Goal: Find specific page/section: Find specific page/section

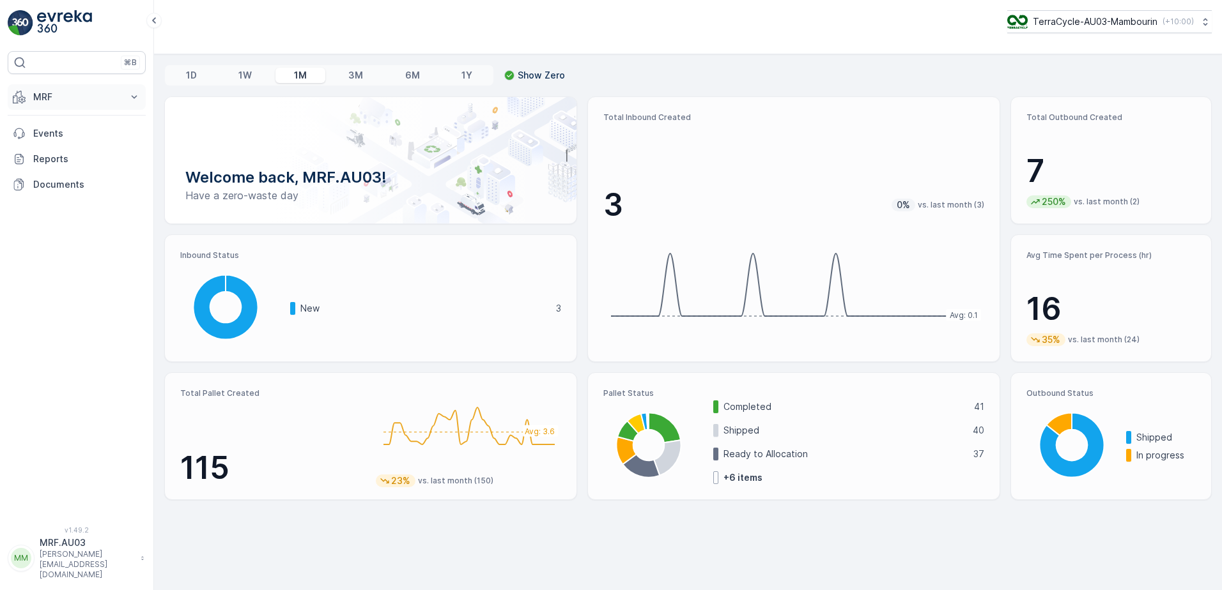
click at [125, 98] on button "MRF" at bounding box center [77, 97] width 138 height 26
click at [59, 157] on link "Pallet" at bounding box center [86, 155] width 118 height 18
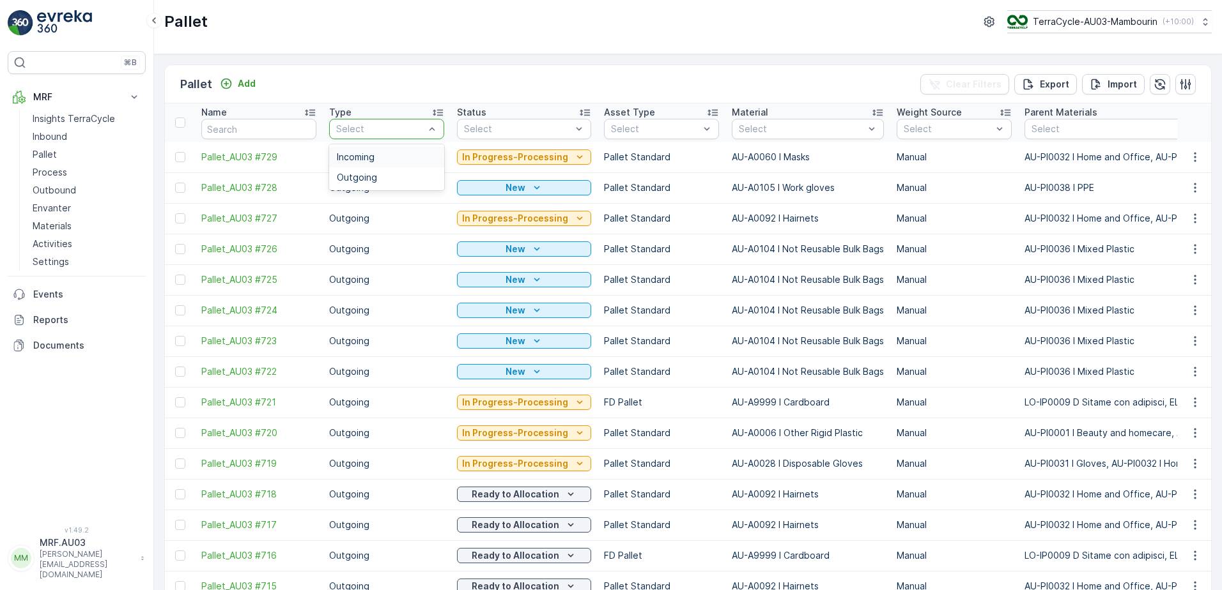
click at [373, 157] on span "Incoming" at bounding box center [356, 157] width 38 height 10
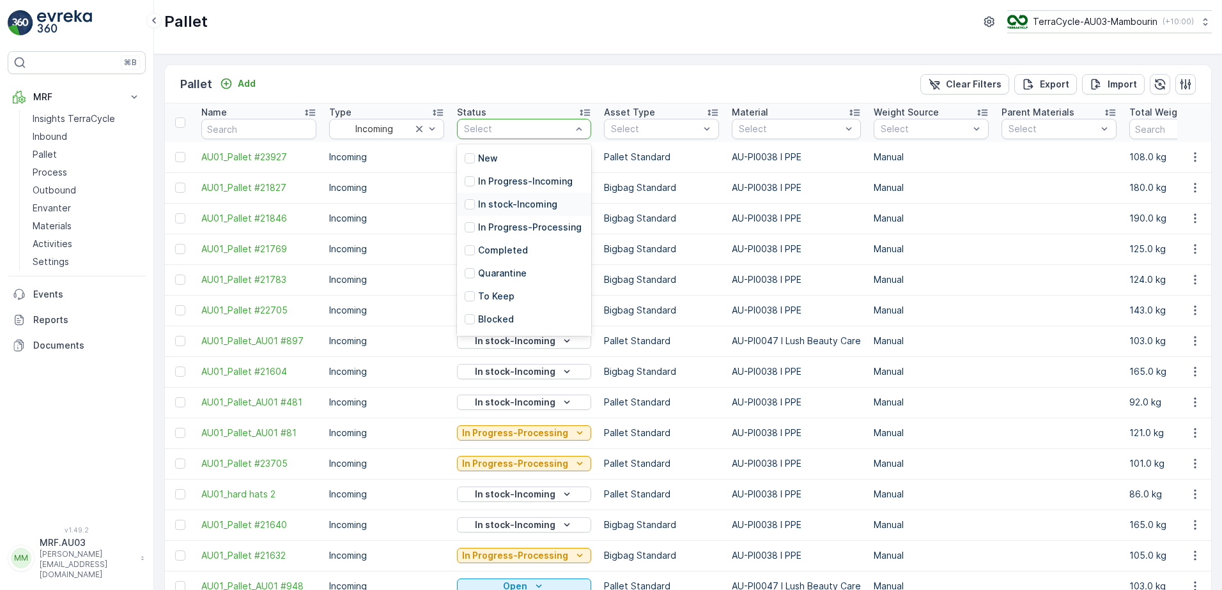
click at [512, 197] on div "In stock-Incoming" at bounding box center [524, 204] width 134 height 23
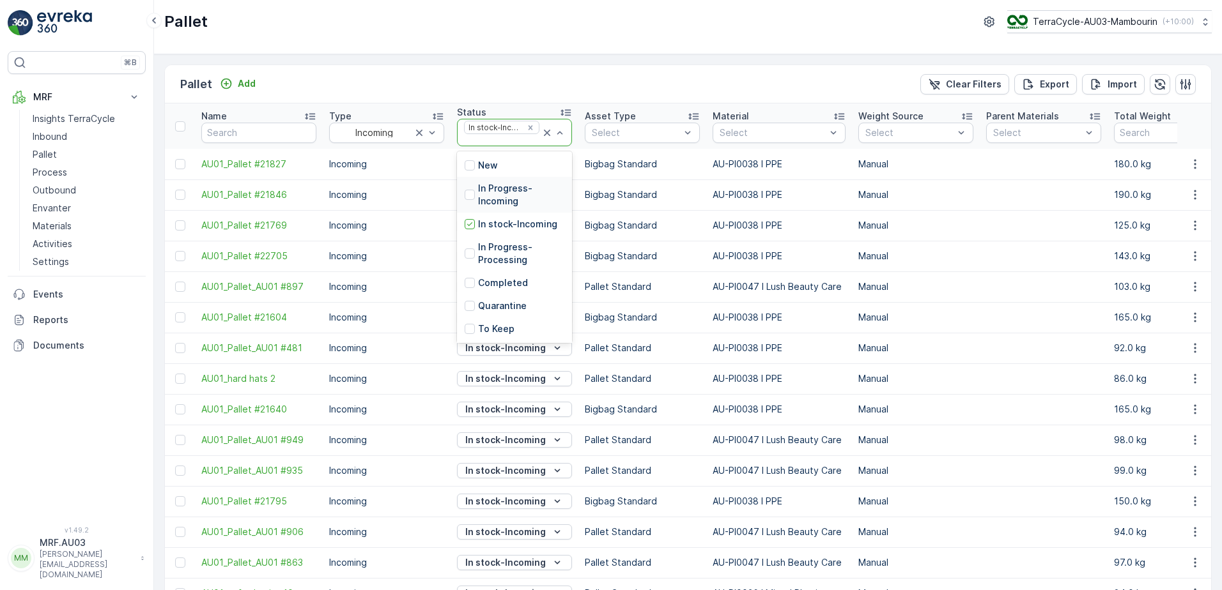
click at [528, 188] on p "In Progress-Incoming" at bounding box center [521, 195] width 86 height 26
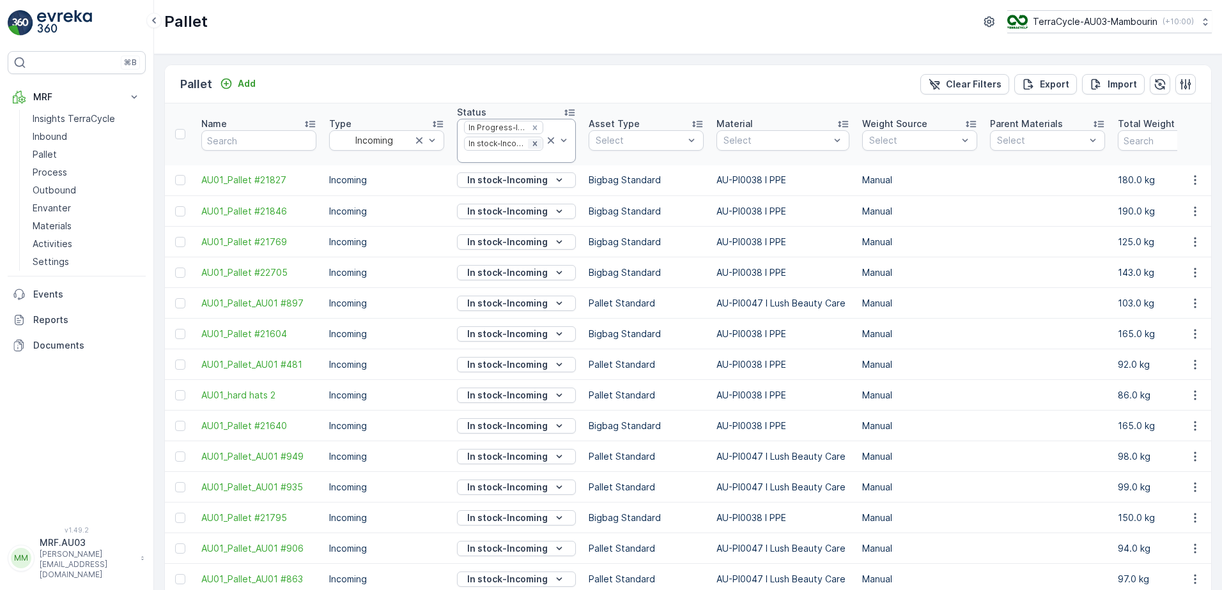
click at [530, 144] on icon "Remove In stock-Incoming" at bounding box center [534, 143] width 9 height 9
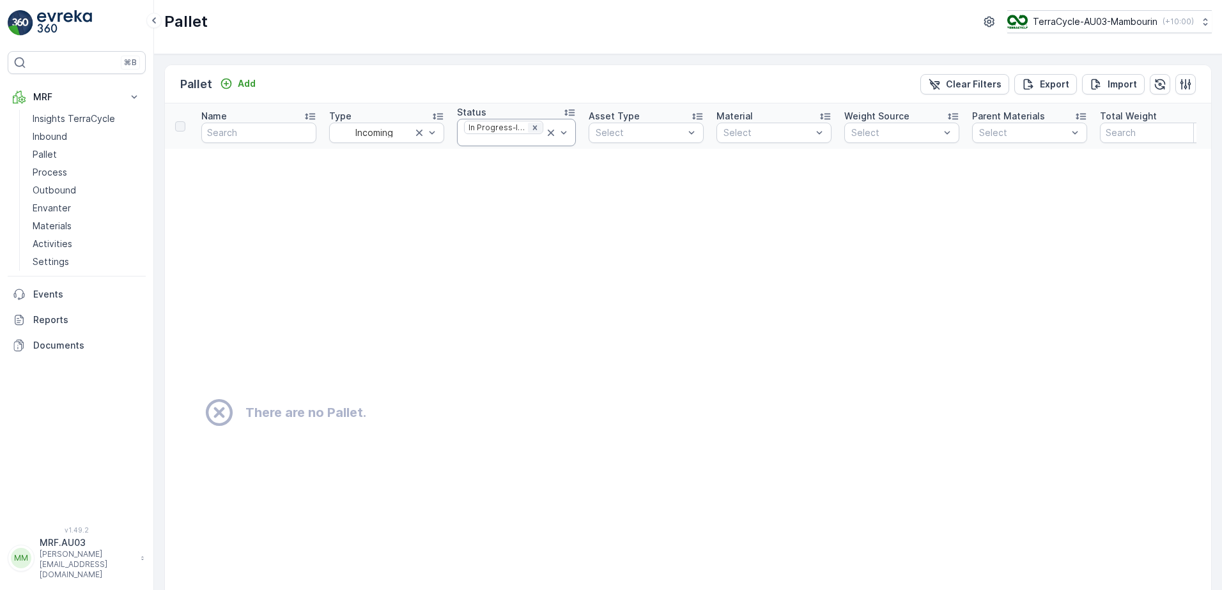
click at [532, 127] on icon "Remove In Progress-Incoming" at bounding box center [534, 127] width 4 height 4
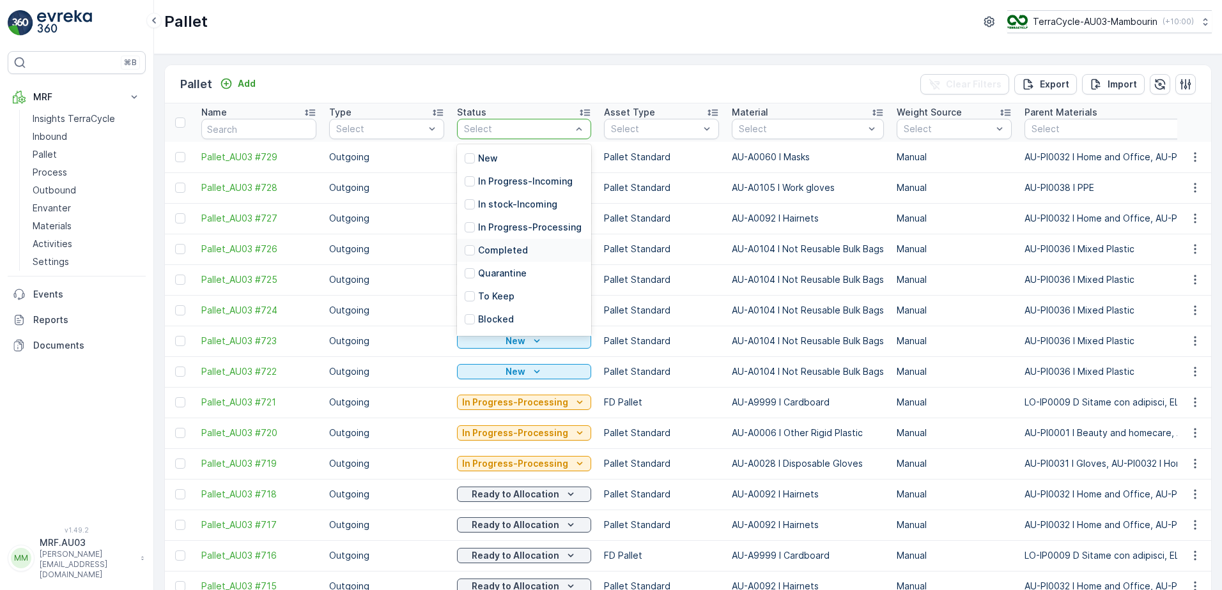
scroll to position [64, 0]
click at [532, 308] on p "Ready to Allocation" at bounding box center [521, 301] width 87 height 13
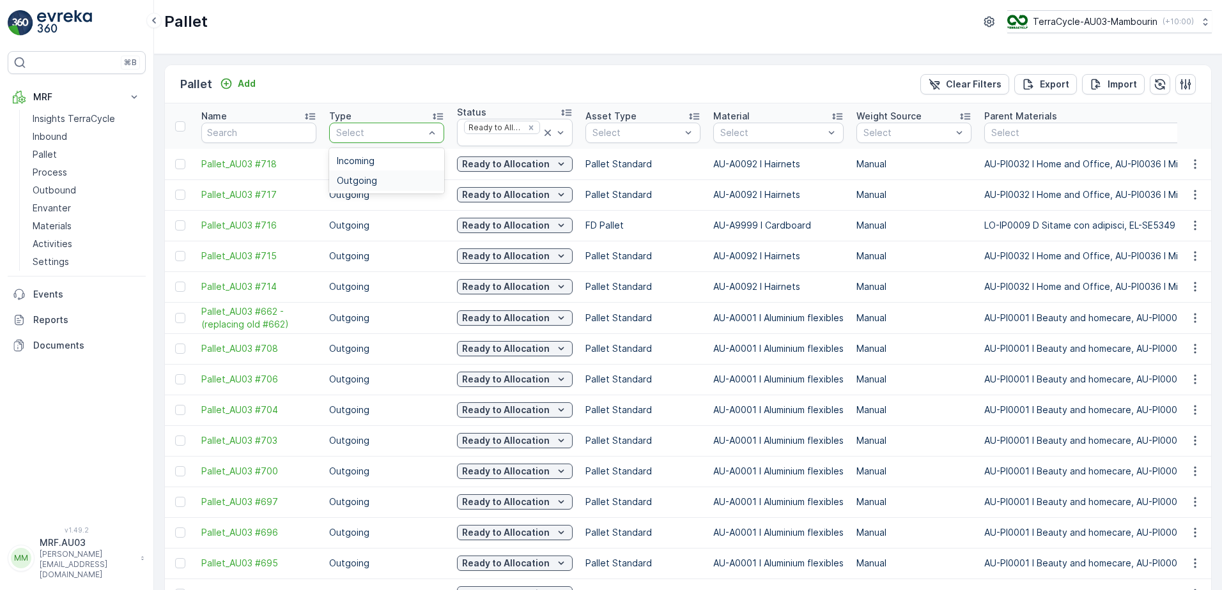
click at [406, 180] on div "Outgoing" at bounding box center [387, 181] width 100 height 10
click at [558, 140] on div at bounding box center [554, 132] width 26 height 26
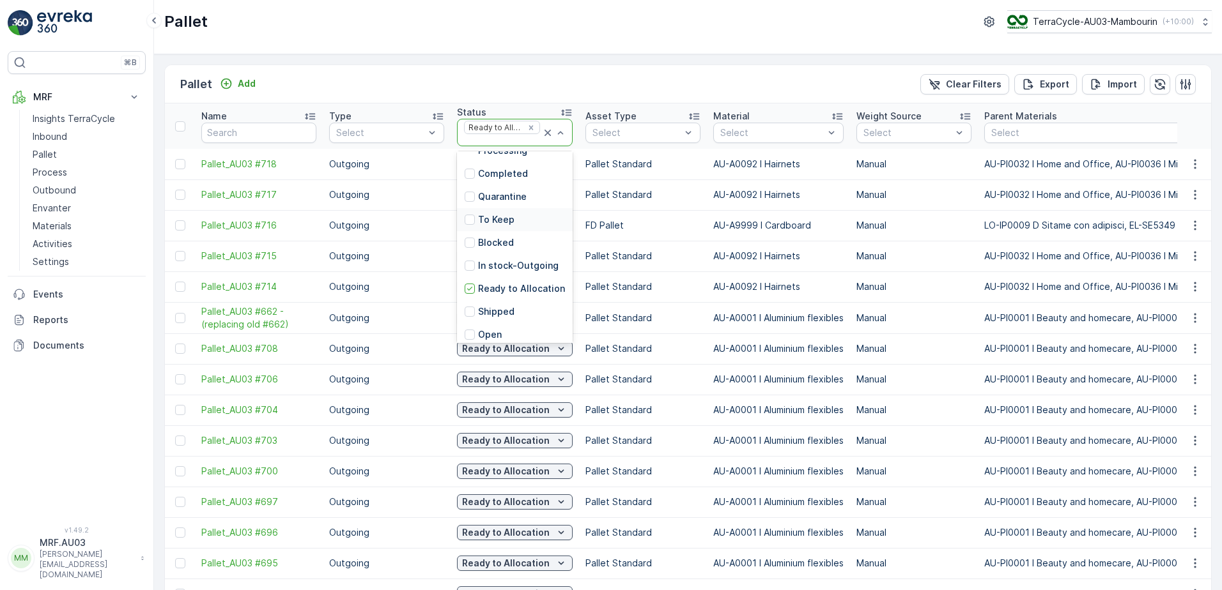
scroll to position [128, 0]
click at [526, 248] on p "In stock-Outgoing" at bounding box center [518, 247] width 81 height 13
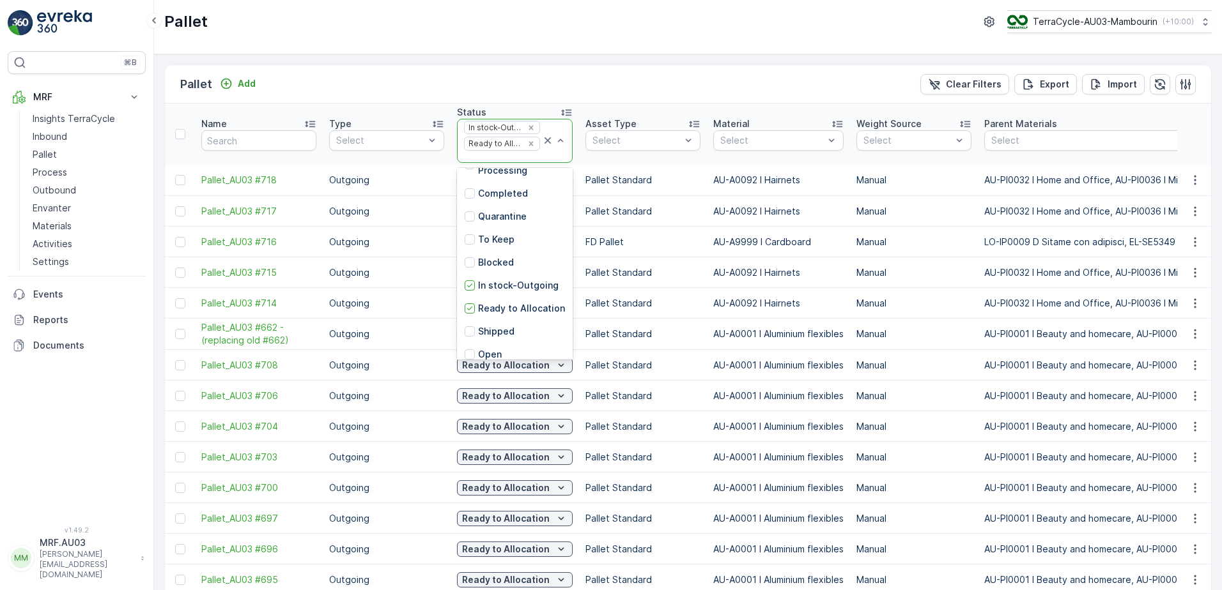
scroll to position [87, 0]
click at [548, 144] on icon at bounding box center [547, 140] width 13 height 13
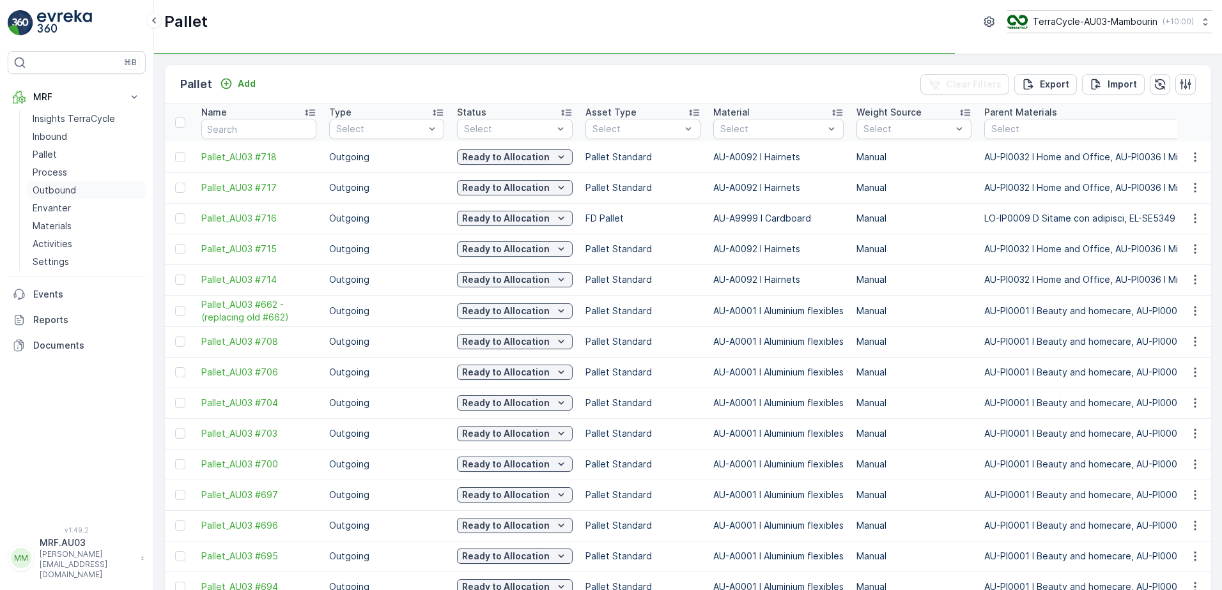
click at [58, 190] on p "Outbound" at bounding box center [54, 190] width 43 height 13
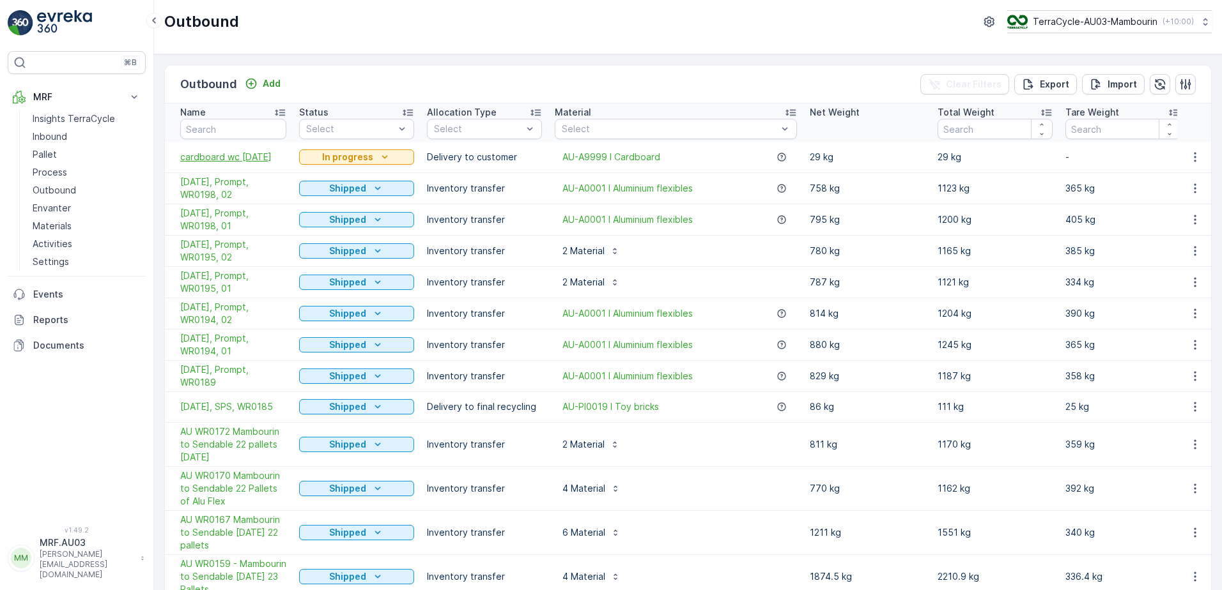
click at [216, 153] on span "cardboard wc [DATE]" at bounding box center [233, 157] width 106 height 13
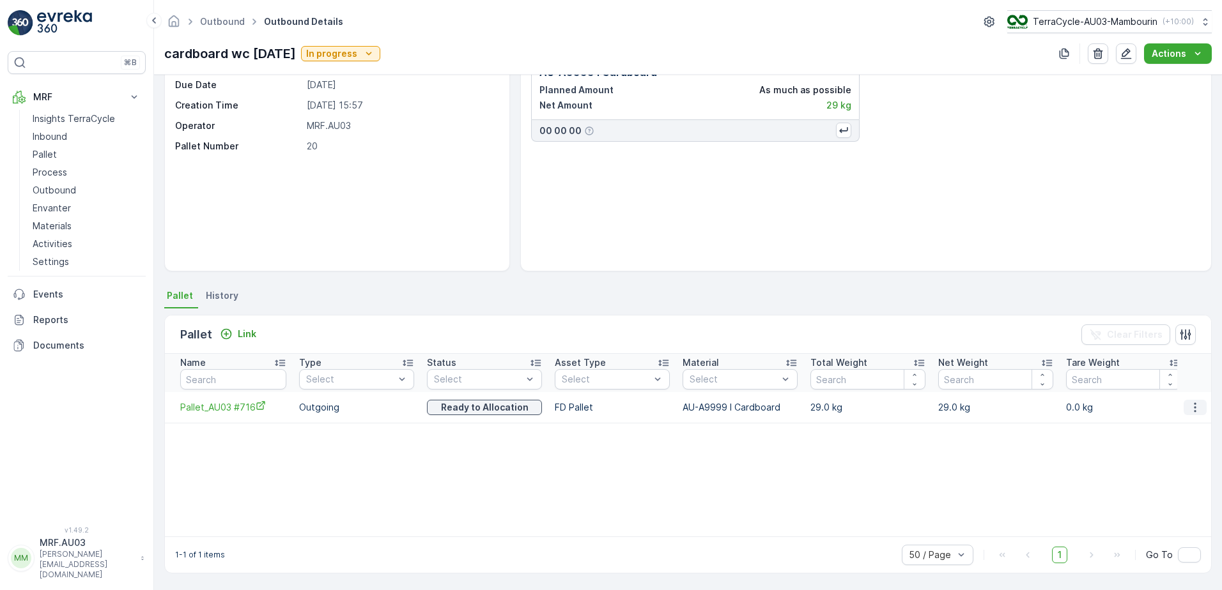
click at [1194, 408] on icon "button" at bounding box center [1195, 408] width 2 height 10
click at [1190, 426] on span "See More Details" at bounding box center [1179, 426] width 74 height 13
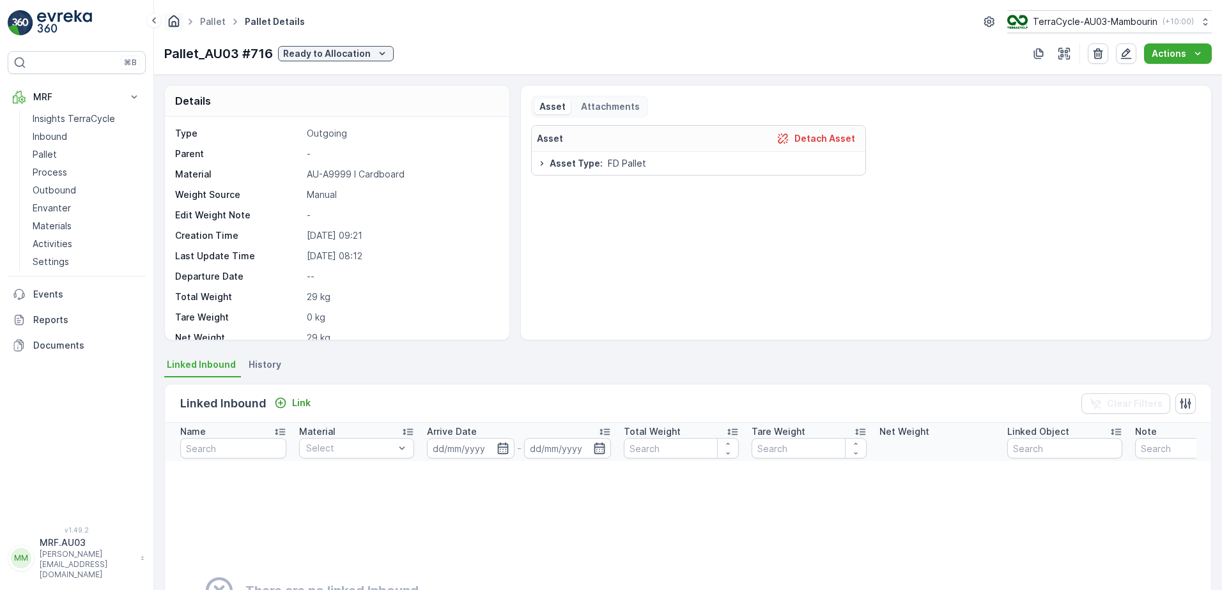
click at [180, 28] on link "Homepage" at bounding box center [174, 24] width 14 height 11
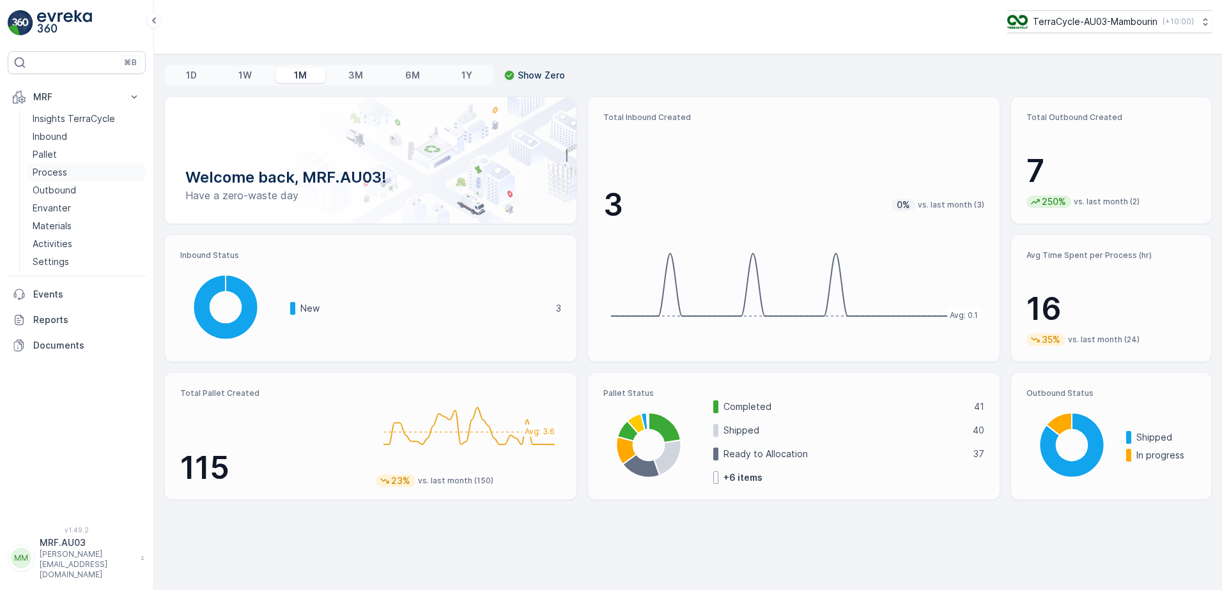
click at [47, 169] on p "Process" at bounding box center [50, 172] width 35 height 13
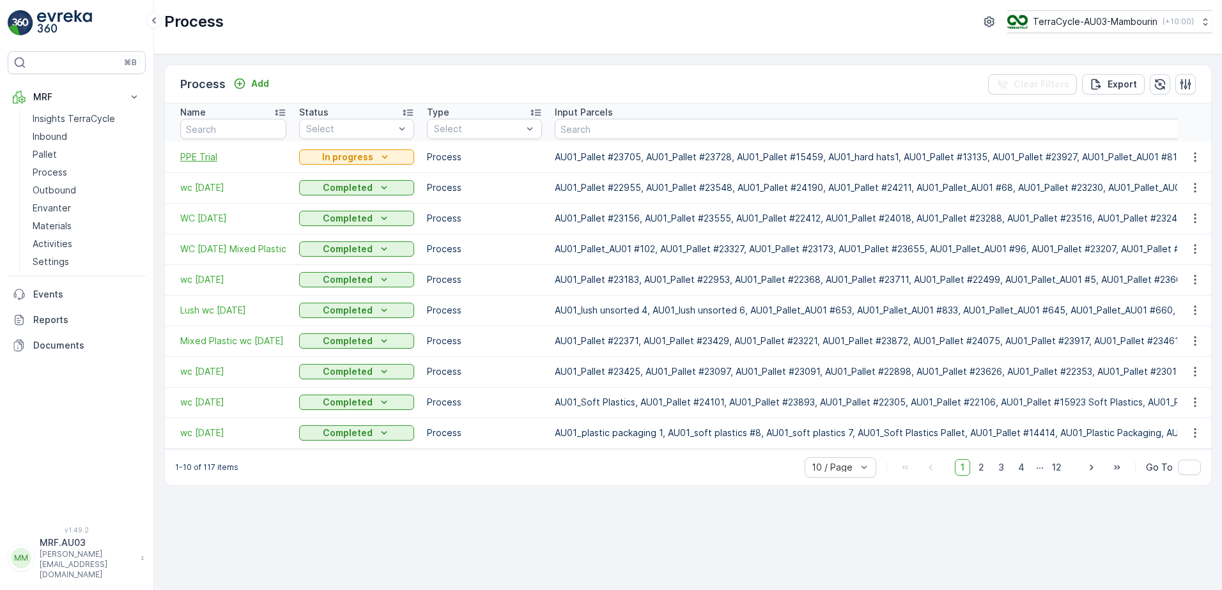
click at [203, 158] on span "PPE Trial" at bounding box center [233, 157] width 106 height 13
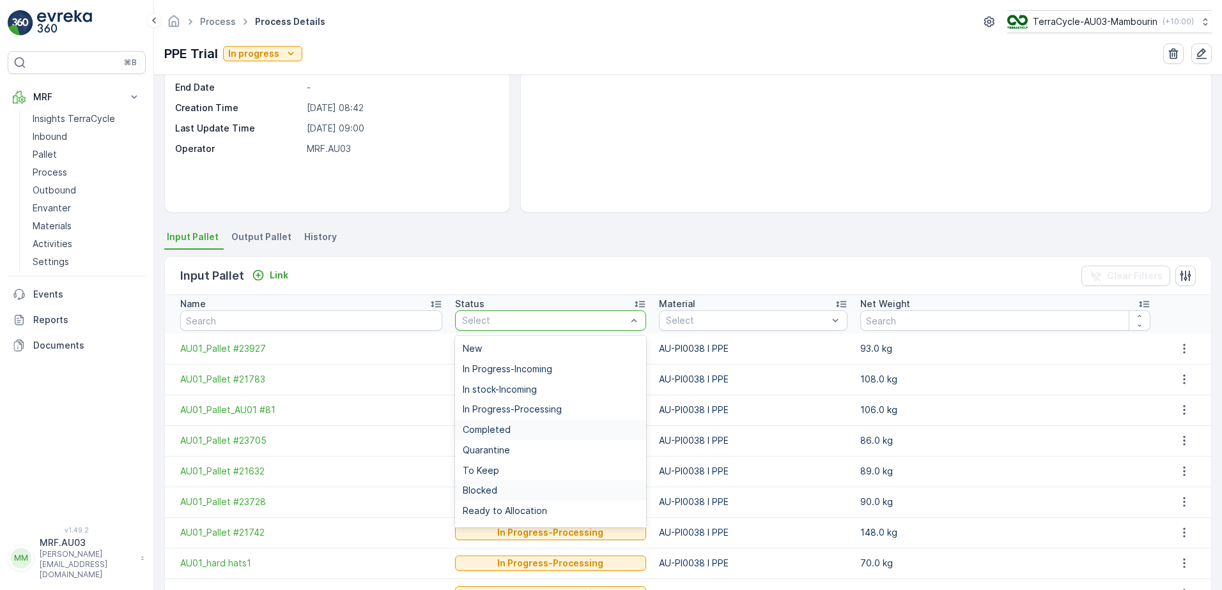
scroll to position [57, 0]
click at [581, 510] on div "Collected - Cardboard" at bounding box center [550, 515] width 175 height 10
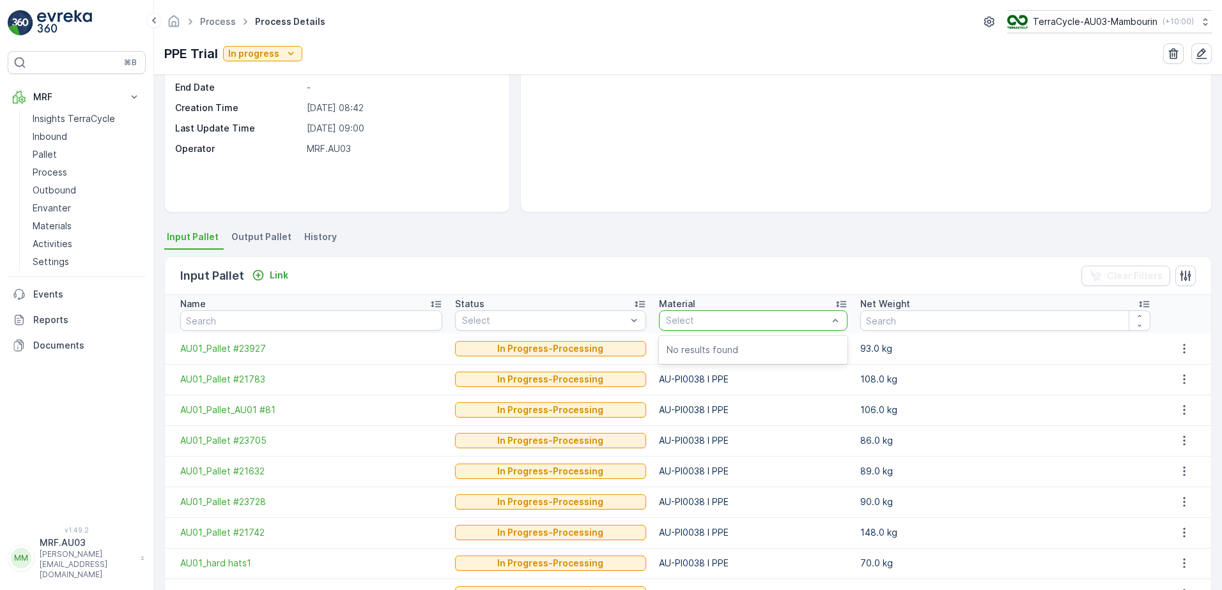
click at [702, 326] on p "Select" at bounding box center [747, 320] width 162 height 13
